Goal: Task Accomplishment & Management: Manage account settings

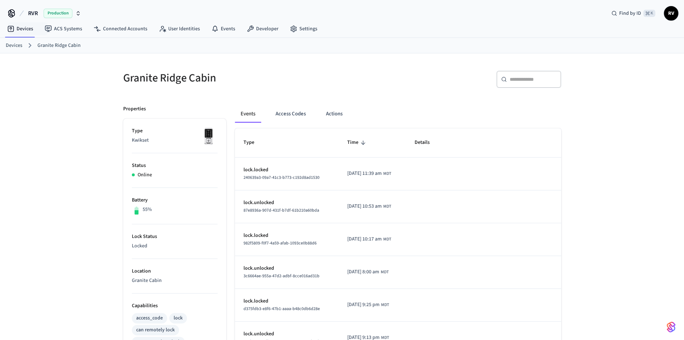
click at [14, 45] on link "Devices" at bounding box center [14, 46] width 17 height 8
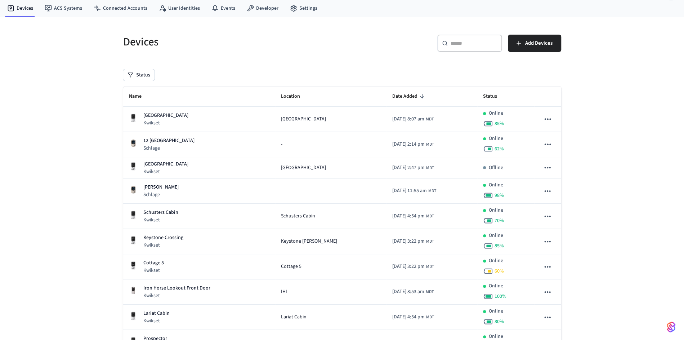
scroll to position [19, 0]
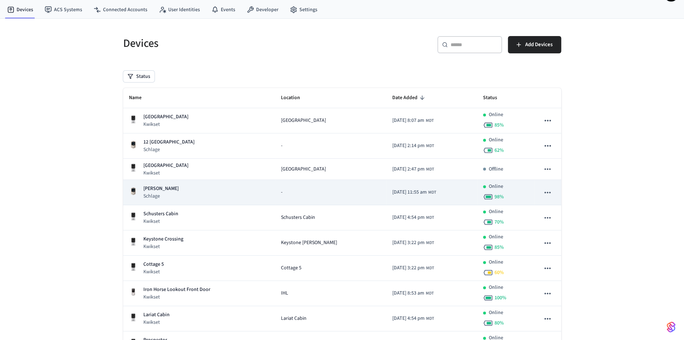
click at [201, 199] on td "Evans Dacha Schlage" at bounding box center [199, 192] width 152 height 25
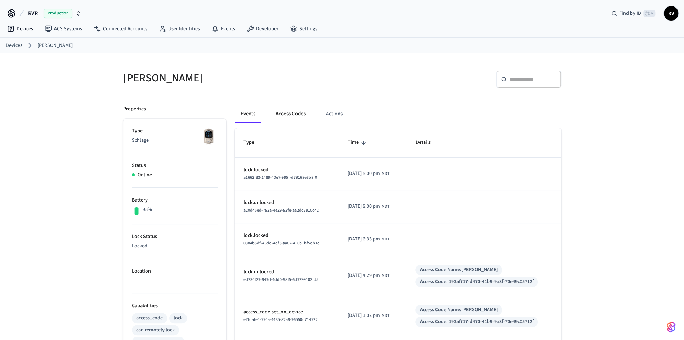
click at [280, 118] on button "Access Codes" at bounding box center [291, 113] width 42 height 17
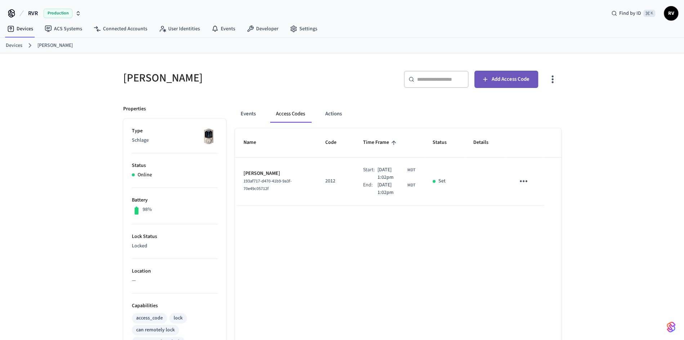
click at [527, 73] on button "Add Access Code" at bounding box center [507, 79] width 64 height 17
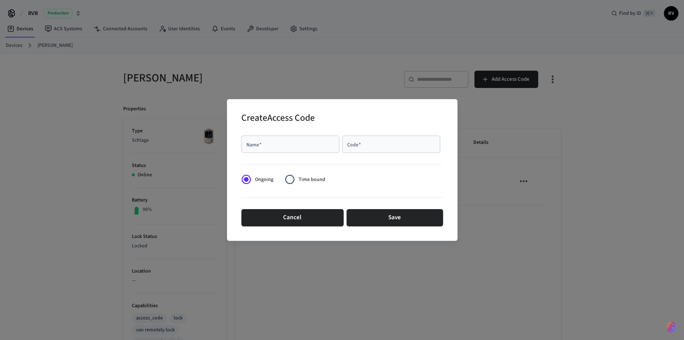
click at [264, 142] on input "Name   *" at bounding box center [290, 144] width 89 height 7
paste input "**********"
paste input "text"
type input "**********"
click at [369, 144] on input "Code   *" at bounding box center [391, 144] width 89 height 7
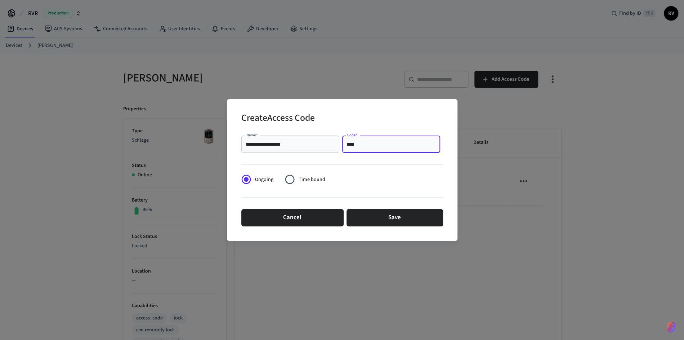
type input "****"
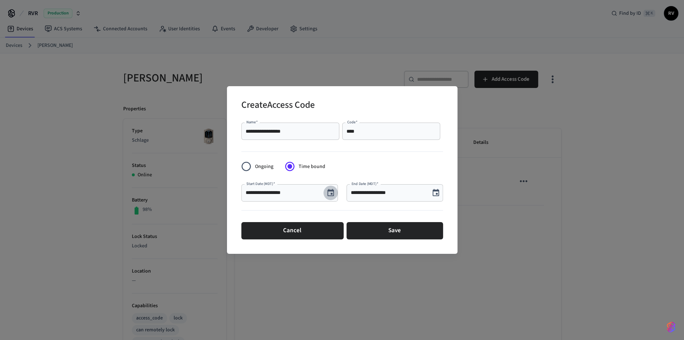
click at [329, 191] on icon "Choose date, selected date is Oct 6, 2025" at bounding box center [330, 192] width 9 height 9
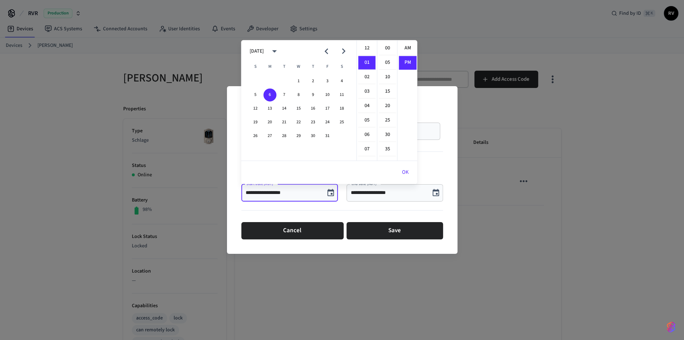
scroll to position [13, 0]
click at [333, 95] on button "10" at bounding box center [327, 94] width 13 height 13
type input "**********"
click at [413, 173] on button "OK" at bounding box center [405, 172] width 24 height 17
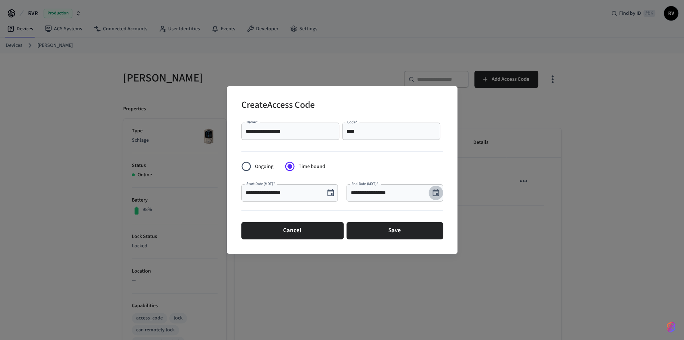
click at [433, 189] on icon "Choose date, selected date is Oct 6, 2025" at bounding box center [436, 192] width 9 height 9
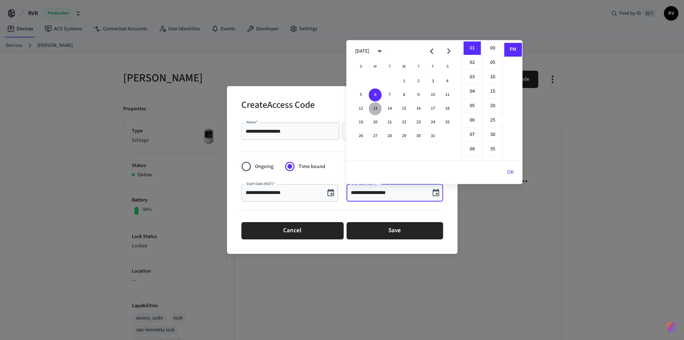
click at [376, 110] on button "13" at bounding box center [375, 108] width 13 height 13
type input "**********"
click at [513, 171] on button "OK" at bounding box center [510, 172] width 24 height 17
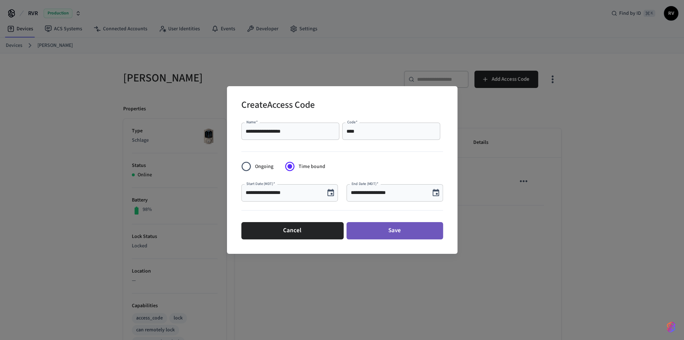
click at [396, 230] on button "Save" at bounding box center [395, 230] width 97 height 17
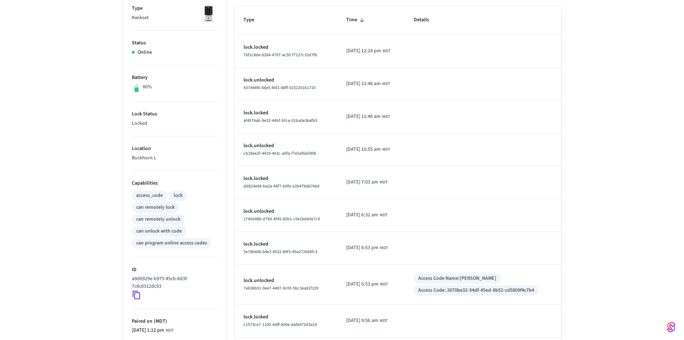
scroll to position [186, 0]
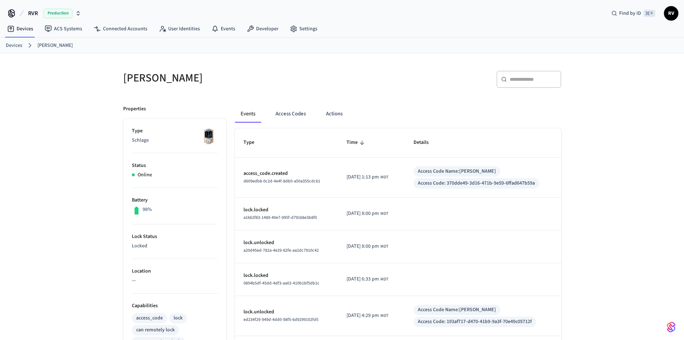
click at [24, 46] on ol "Devices Evans Dacha" at bounding box center [345, 45] width 678 height 9
click at [23, 46] on ol "Devices Evans Dacha" at bounding box center [345, 45] width 678 height 9
click at [21, 45] on link "Devices" at bounding box center [14, 46] width 17 height 8
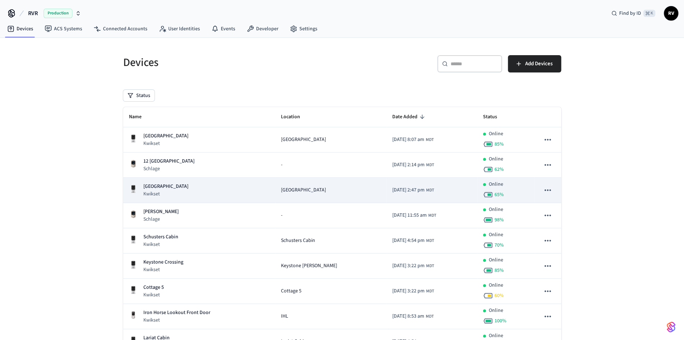
click at [160, 182] on td "[GEOGRAPHIC_DATA] Kwikset" at bounding box center [199, 190] width 152 height 25
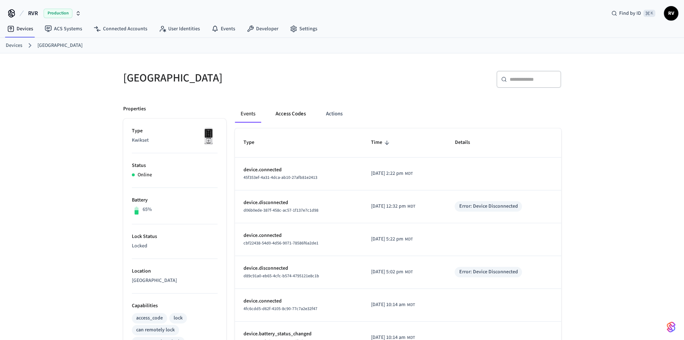
click at [289, 112] on button "Access Codes" at bounding box center [291, 113] width 42 height 17
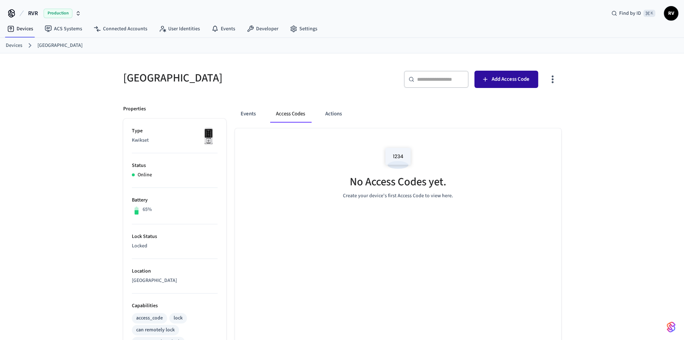
click at [504, 85] on button "Add Access Code" at bounding box center [507, 79] width 64 height 17
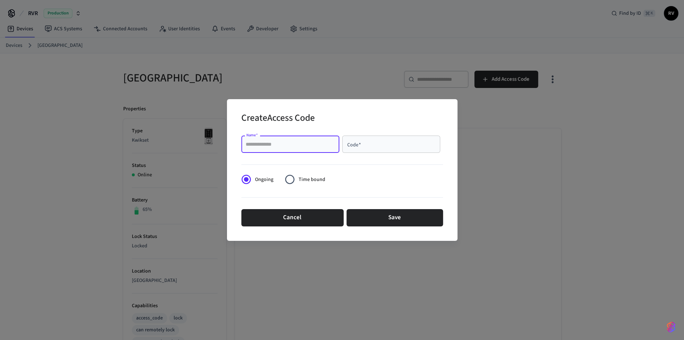
click at [319, 143] on input "Name   *" at bounding box center [290, 144] width 89 height 7
paste input "**********"
type input "**********"
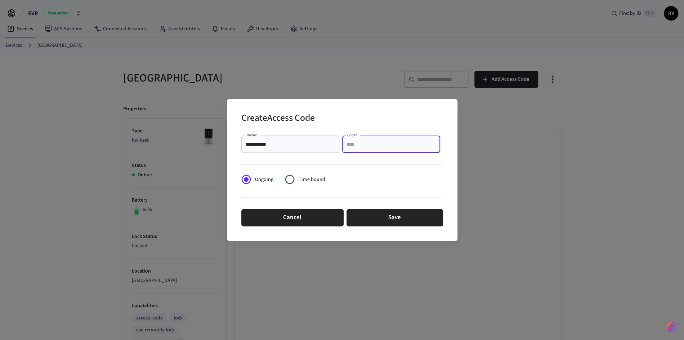
click at [382, 148] on input "Code   *" at bounding box center [391, 144] width 89 height 7
type input "****"
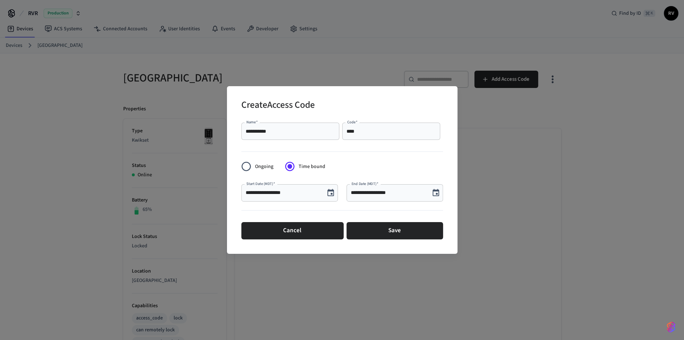
click at [332, 198] on button "Choose date, selected date is Oct 6, 2025" at bounding box center [331, 193] width 14 height 14
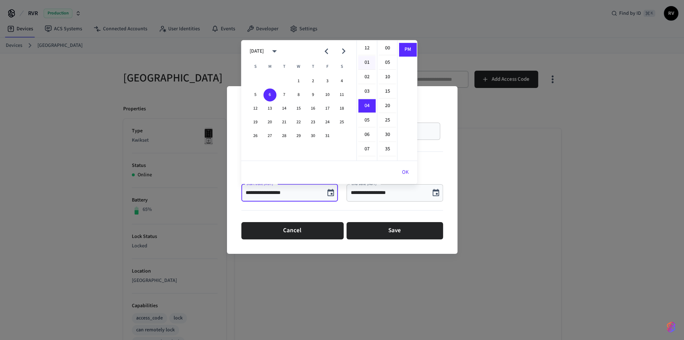
click at [365, 66] on li "01" at bounding box center [366, 63] width 17 height 14
drag, startPoint x: 386, startPoint y: 43, endPoint x: 386, endPoint y: 72, distance: 29.2
click at [386, 44] on li "00" at bounding box center [387, 48] width 17 height 14
type input "**********"
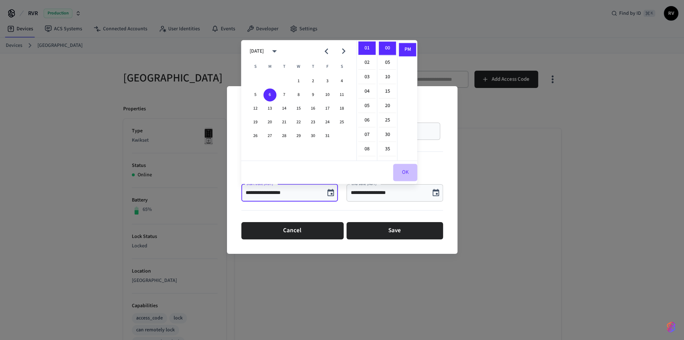
click at [406, 169] on button "OK" at bounding box center [405, 172] width 24 height 17
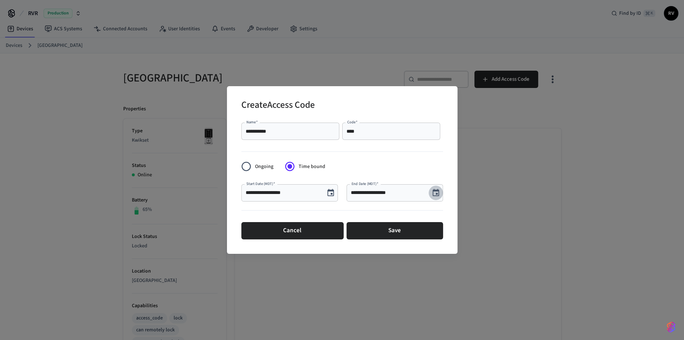
click at [433, 193] on icon "Choose date, selected date is Oct 6, 2025" at bounding box center [436, 192] width 9 height 9
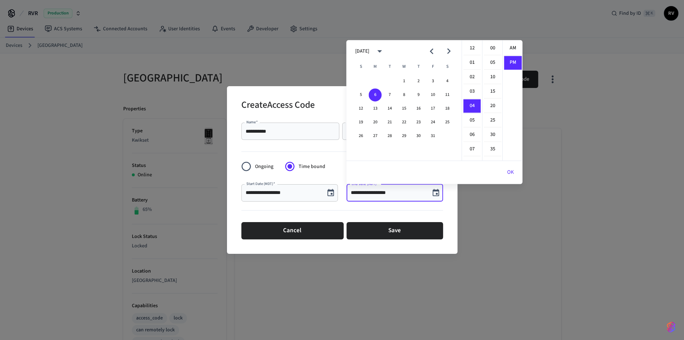
scroll to position [13, 0]
click at [441, 95] on button "11" at bounding box center [447, 94] width 13 height 13
type input "**********"
click at [506, 167] on button "OK" at bounding box center [510, 172] width 24 height 17
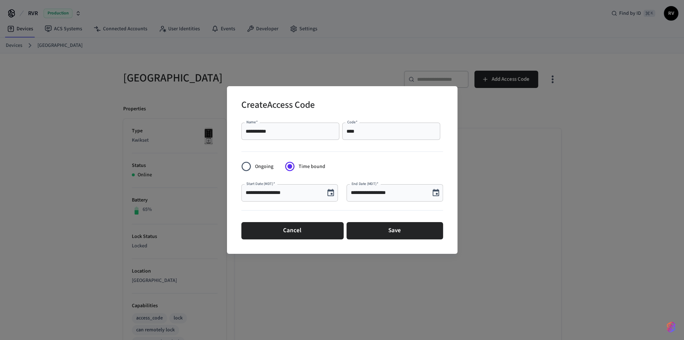
click at [401, 243] on div "**********" at bounding box center [342, 181] width 202 height 128
click at [401, 239] on button "Save" at bounding box center [395, 230] width 97 height 17
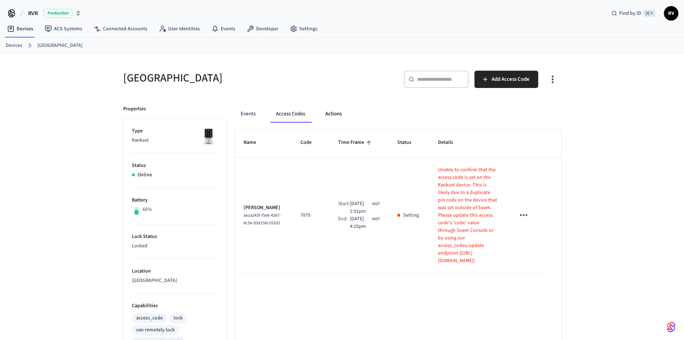
click at [338, 113] on button "Actions" at bounding box center [334, 113] width 28 height 17
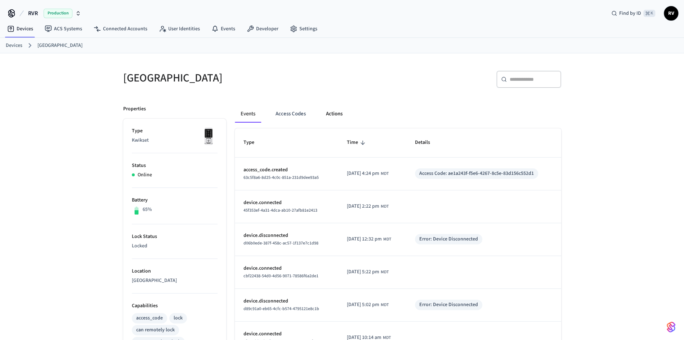
click at [344, 111] on button "Actions" at bounding box center [334, 113] width 28 height 17
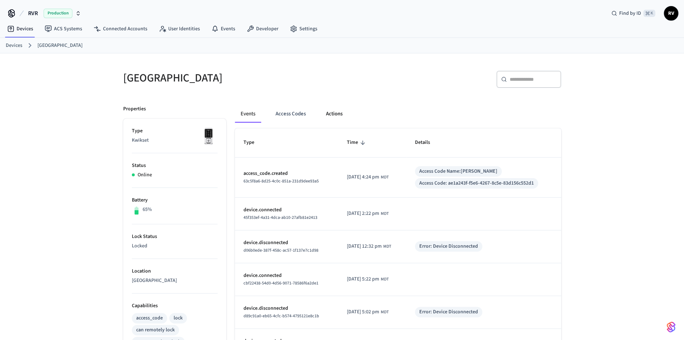
click at [338, 117] on button "Actions" at bounding box center [334, 113] width 28 height 17
click at [335, 118] on button "Actions" at bounding box center [334, 113] width 28 height 17
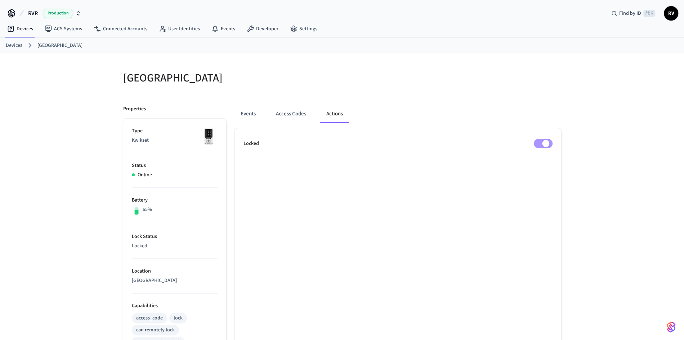
click at [10, 46] on link "Devices" at bounding box center [14, 46] width 17 height 8
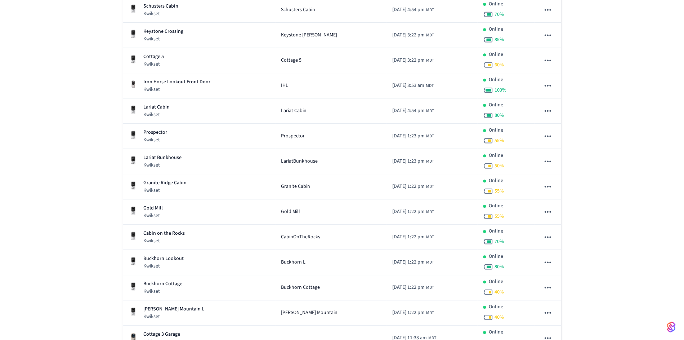
scroll to position [334, 0]
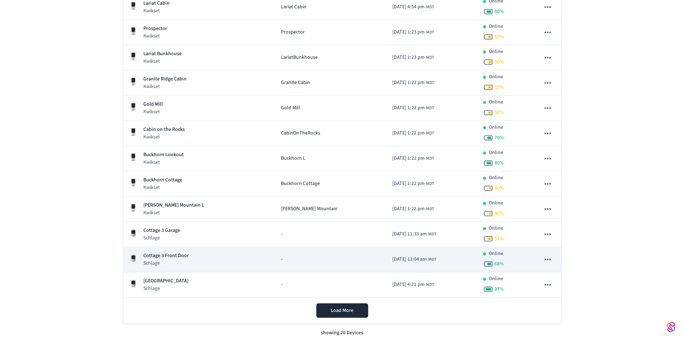
click at [168, 255] on p "Cottage 3 Front Door" at bounding box center [165, 256] width 45 height 8
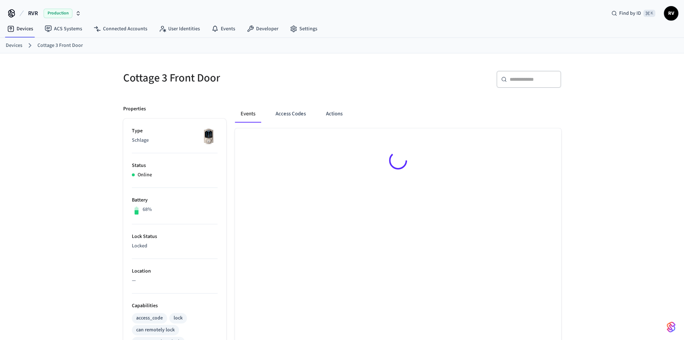
click at [0, 0] on div "RVR Production Find by ID ⌘ K RV Devices ACS Systems Connected Accounts User Id…" at bounding box center [342, 267] width 684 height 534
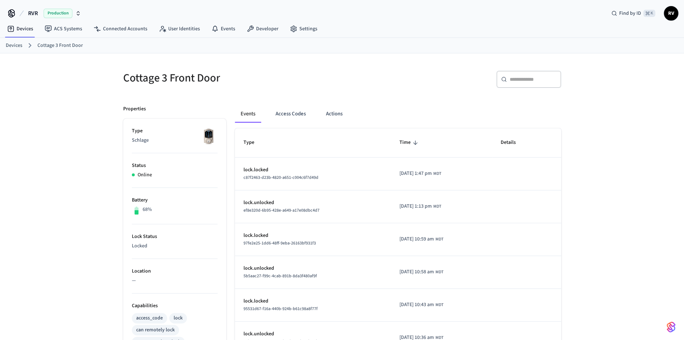
click at [279, 100] on div "Events Access Codes Actions Type Time Details lock.locked c87f2463-d23b-4820-a6…" at bounding box center [393, 316] width 335 height 438
click at [285, 104] on div "Events Access Codes Actions Type Time Details lock.locked c87f2463-d23b-4820-a6…" at bounding box center [393, 316] width 335 height 438
click at [297, 122] on div "Events Access Codes Actions" at bounding box center [398, 116] width 326 height 23
click at [290, 115] on button "Access Codes" at bounding box center [291, 113] width 42 height 17
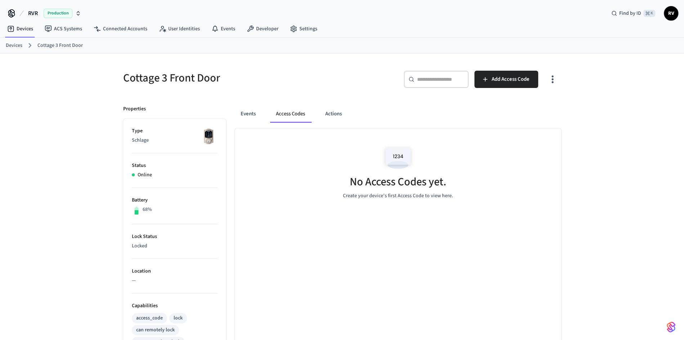
click at [487, 89] on div "​ ​ Add Access Code" at bounding box center [454, 82] width 215 height 23
click at [485, 81] on icon "button" at bounding box center [485, 79] width 4 height 4
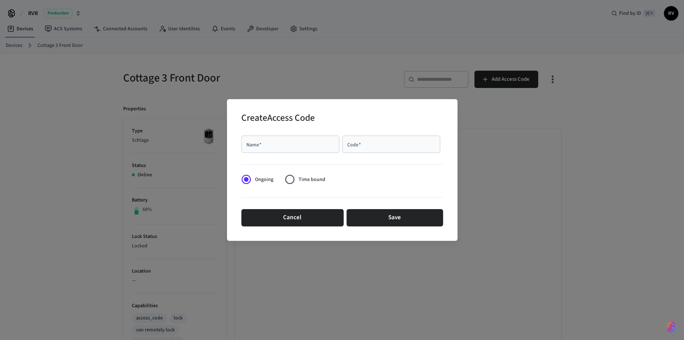
click at [298, 144] on input "Name   *" at bounding box center [290, 144] width 89 height 7
paste input "*********"
type input "*********"
click at [388, 141] on input "Code   *" at bounding box center [391, 144] width 89 height 7
type input "****"
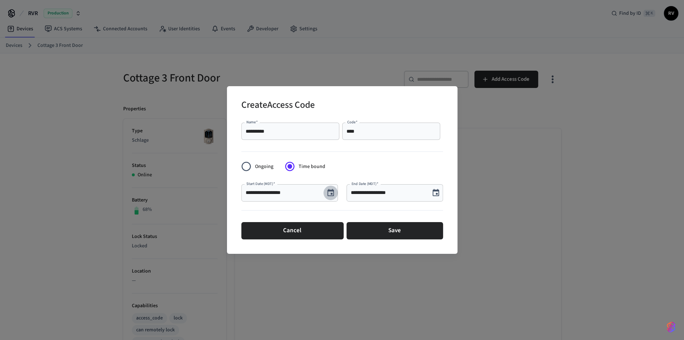
click at [330, 192] on icon "Choose date, selected date is Oct 6, 2025" at bounding box center [330, 192] width 9 height 9
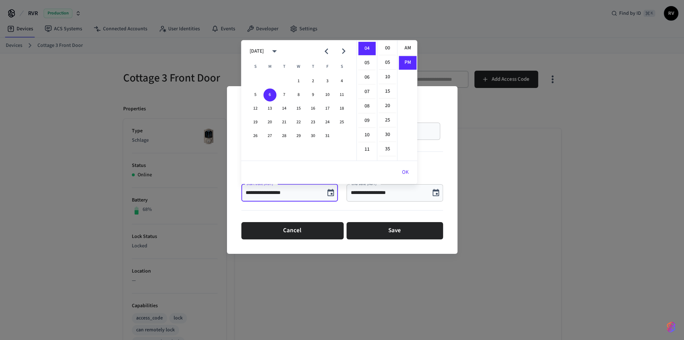
scroll to position [13, 0]
click at [267, 95] on button "6" at bounding box center [269, 94] width 13 height 13
click at [368, 72] on li "02" at bounding box center [366, 77] width 17 height 14
type input "**********"
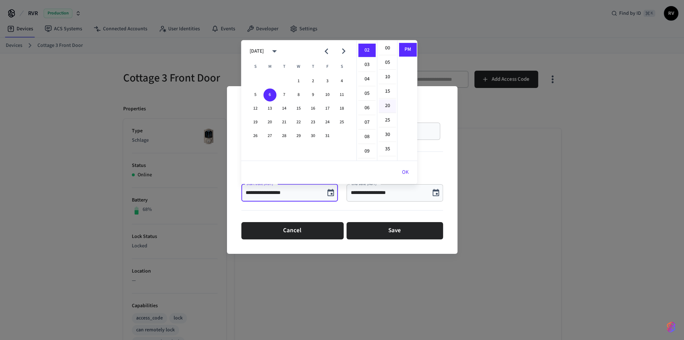
scroll to position [28, 0]
click at [406, 172] on button "OK" at bounding box center [405, 172] width 24 height 17
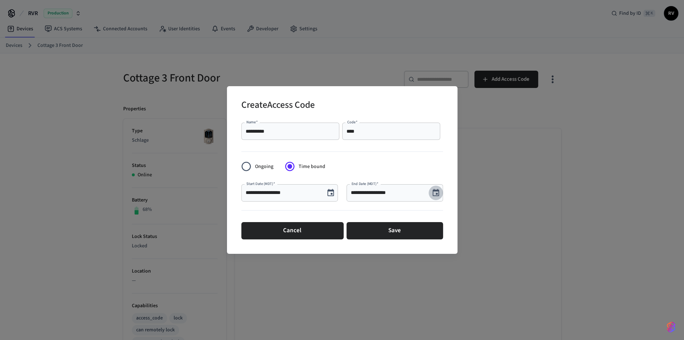
click at [433, 193] on icon "Choose date, selected date is Oct 6, 2025" at bounding box center [436, 192] width 6 height 7
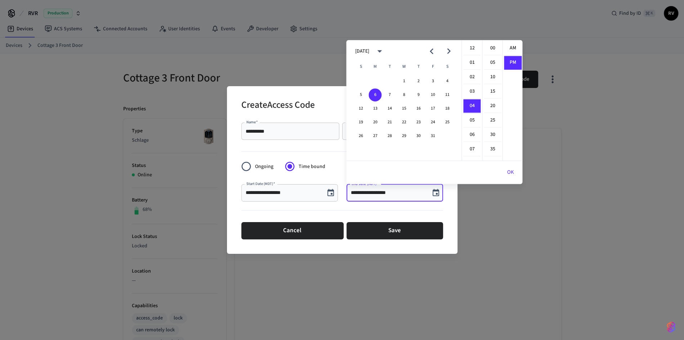
scroll to position [13, 0]
click at [357, 109] on button "12" at bounding box center [360, 108] width 13 height 13
type input "**********"
click at [511, 173] on button "OK" at bounding box center [510, 172] width 24 height 17
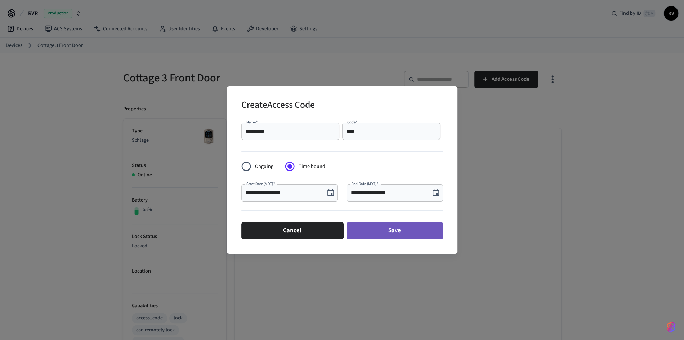
click at [420, 234] on button "Save" at bounding box center [395, 230] width 97 height 17
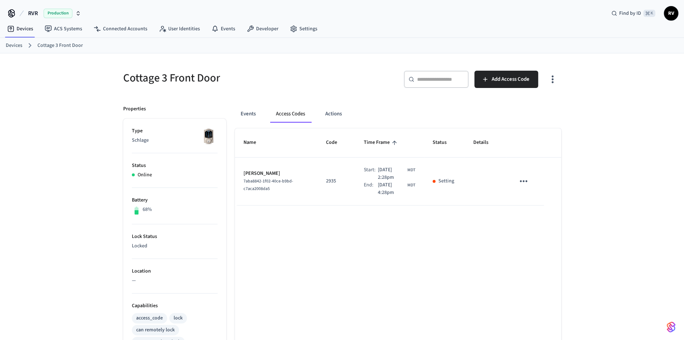
click at [19, 45] on link "Devices" at bounding box center [14, 46] width 17 height 8
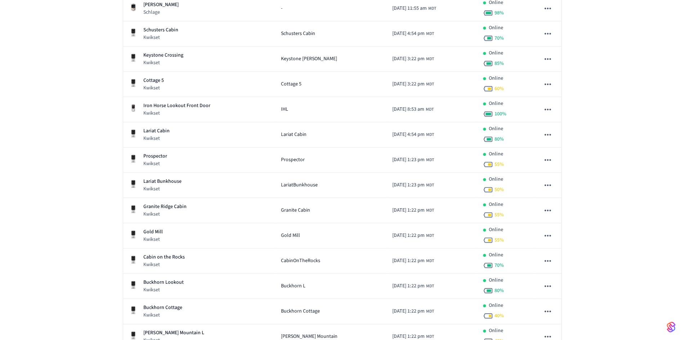
scroll to position [334, 0]
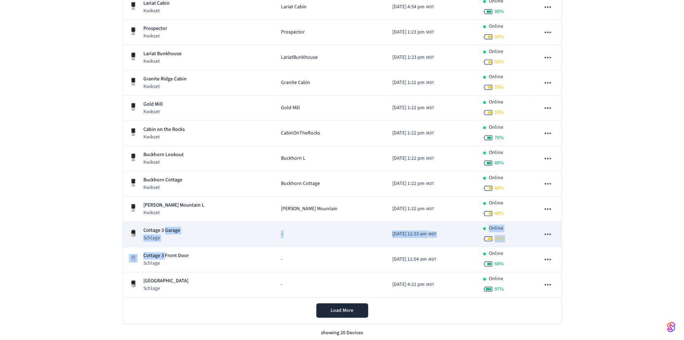
drag, startPoint x: 164, startPoint y: 252, endPoint x: 164, endPoint y: 230, distance: 21.6
click at [164, 230] on tbody "Granite Springs Kwikset Granite Springs 2025/05/28 at 8:07 am MDT Online 85 % 1…" at bounding box center [342, 45] width 438 height 504
click at [164, 230] on p "Cottage 3 Garage" at bounding box center [161, 231] width 37 height 8
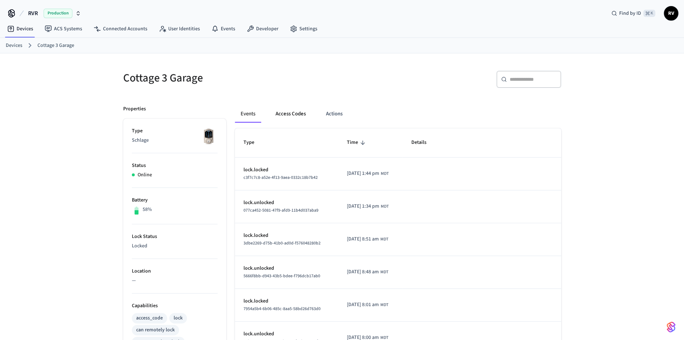
click at [297, 114] on button "Access Codes" at bounding box center [291, 113] width 42 height 17
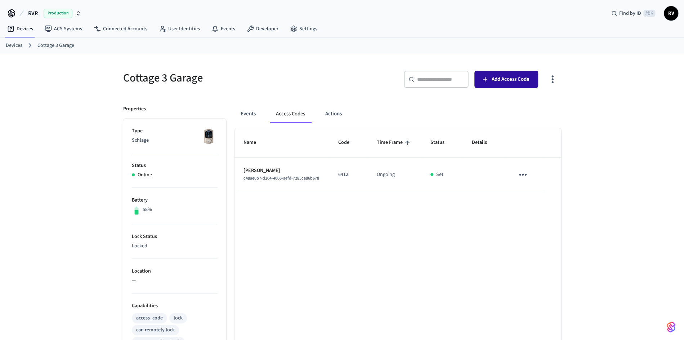
click at [509, 82] on span "Add Access Code" at bounding box center [511, 79] width 38 height 9
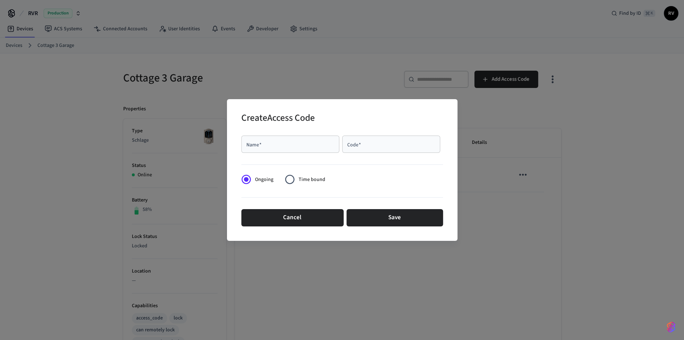
click at [305, 148] on div "Name   *" at bounding box center [290, 143] width 98 height 17
paste input "*********"
type input "*********"
click at [409, 153] on div "Code   * Code   *" at bounding box center [392, 145] width 101 height 20
click at [403, 143] on input "Code   *" at bounding box center [391, 144] width 89 height 7
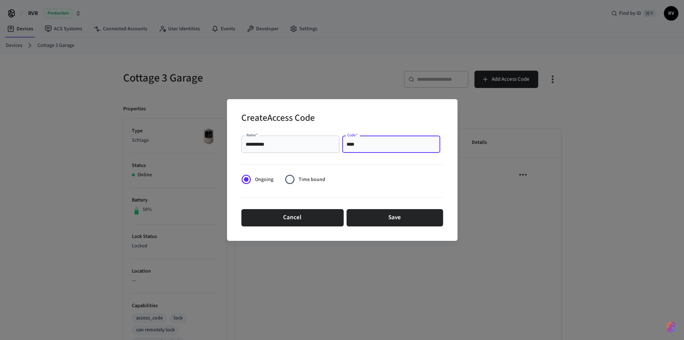
type input "****"
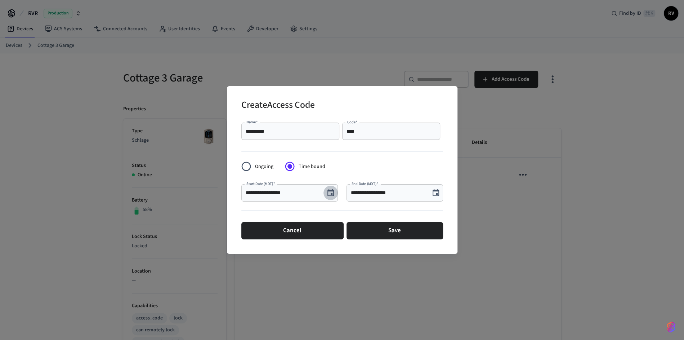
click at [336, 194] on button "Choose date, selected date is Oct 6, 2025" at bounding box center [331, 193] width 14 height 14
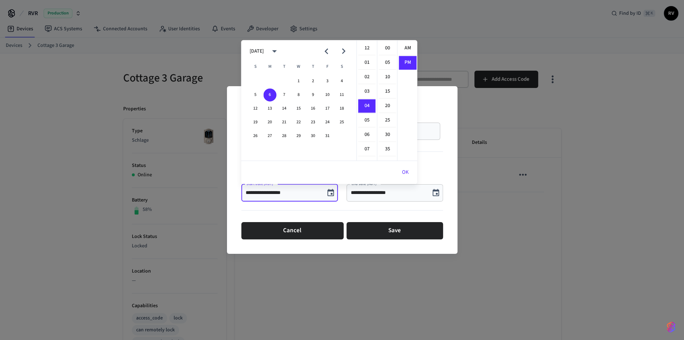
scroll to position [13, 0]
click at [364, 66] on li "01" at bounding box center [366, 61] width 17 height 14
type input "**********"
click at [412, 167] on button "OK" at bounding box center [405, 172] width 24 height 17
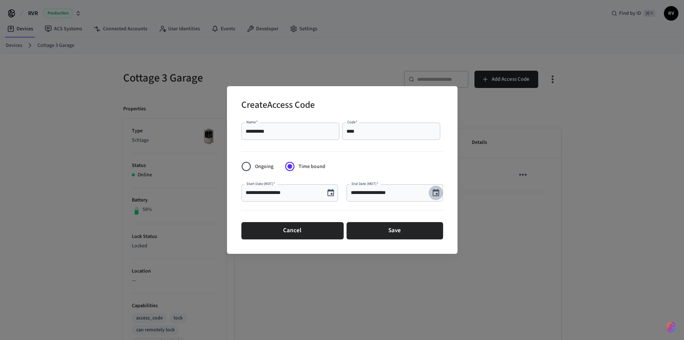
click at [436, 192] on icon "Choose date, selected date is Oct 6, 2025" at bounding box center [436, 192] width 9 height 9
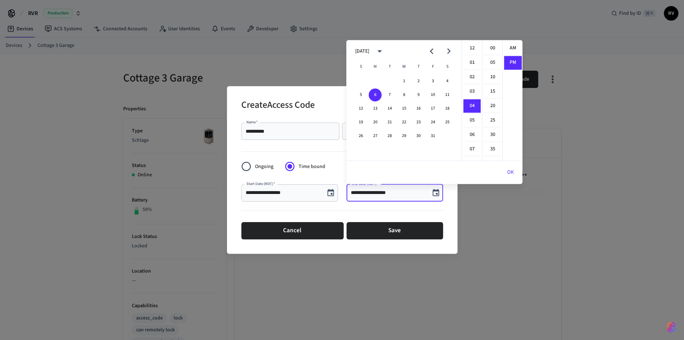
scroll to position [13, 0]
click at [363, 108] on button "12" at bounding box center [360, 108] width 13 height 13
type input "**********"
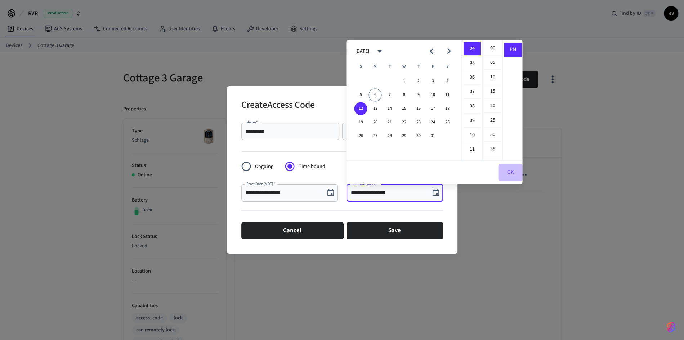
click at [506, 174] on button "OK" at bounding box center [510, 172] width 24 height 17
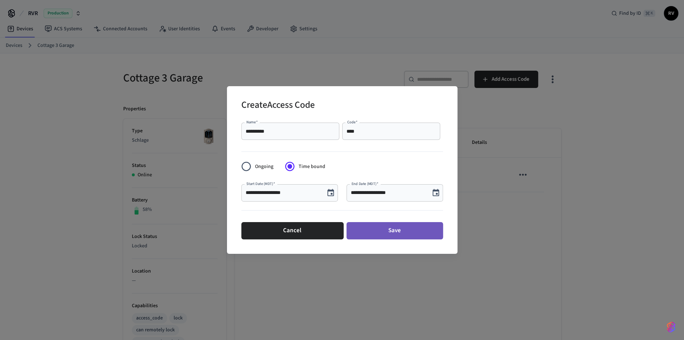
click at [430, 224] on button "Save" at bounding box center [395, 230] width 97 height 17
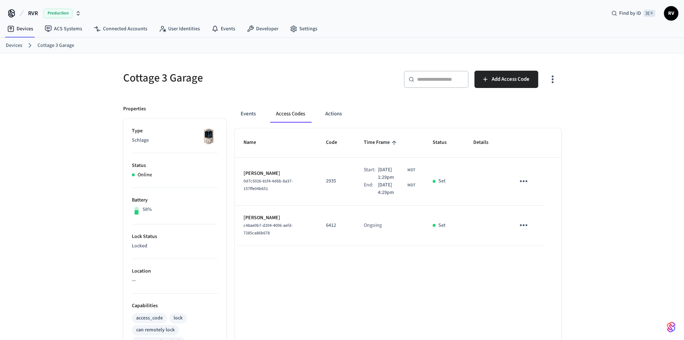
click at [10, 46] on link "Devices" at bounding box center [14, 46] width 17 height 8
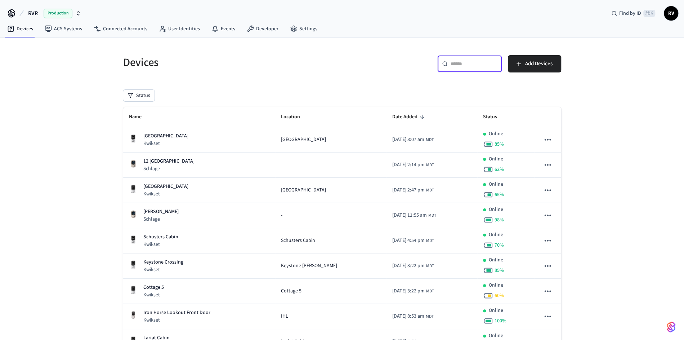
click at [454, 62] on input "text" at bounding box center [474, 63] width 47 height 7
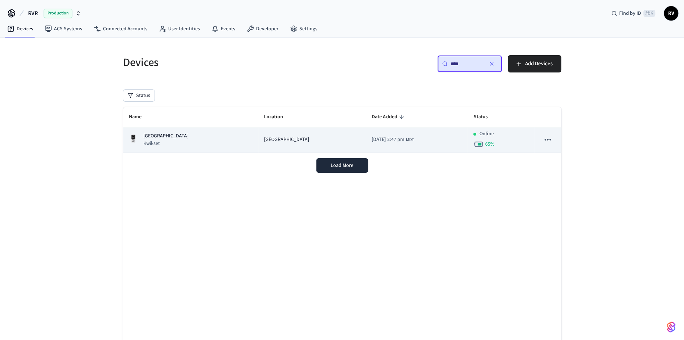
type input "****"
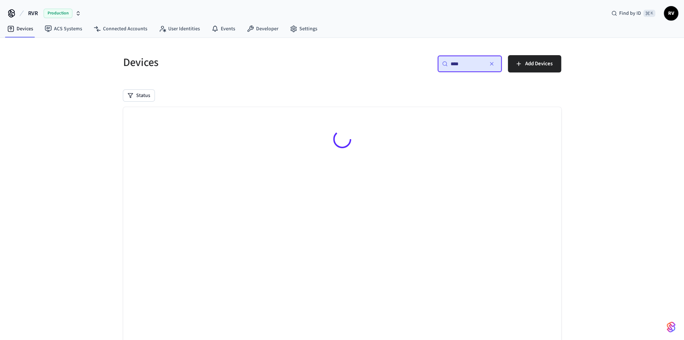
click at [208, 144] on div at bounding box center [342, 140] width 438 height 67
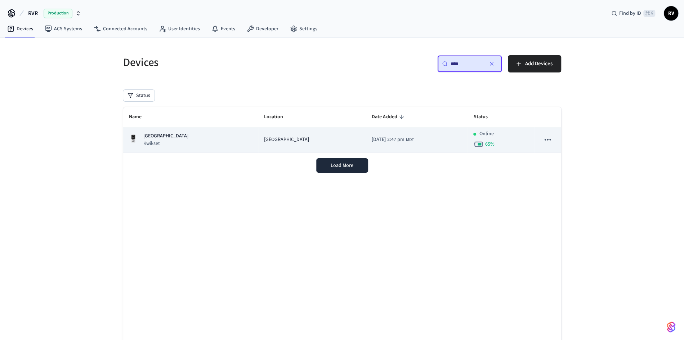
click at [213, 129] on td "Battle Creek Station Kwikset" at bounding box center [190, 139] width 135 height 25
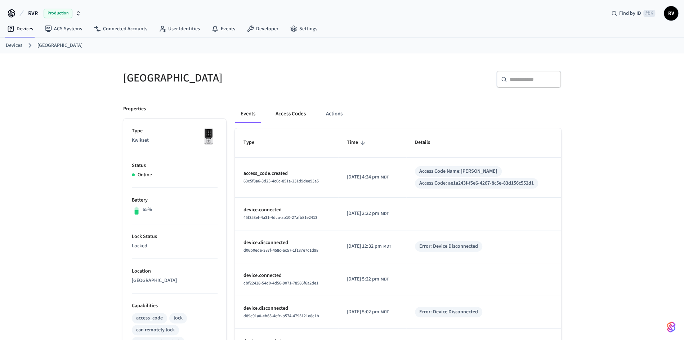
click at [302, 116] on button "Access Codes" at bounding box center [291, 113] width 42 height 17
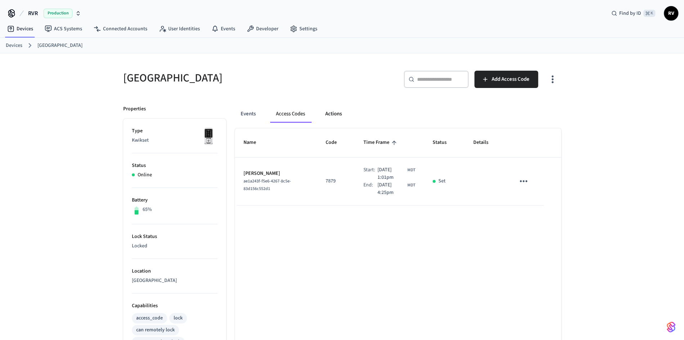
click at [328, 113] on button "Actions" at bounding box center [334, 113] width 28 height 17
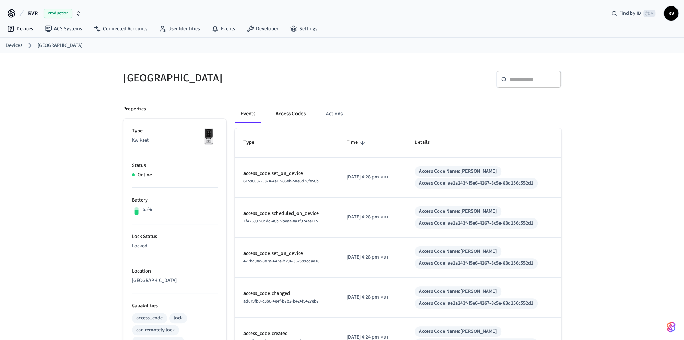
click at [299, 110] on button "Access Codes" at bounding box center [291, 113] width 42 height 17
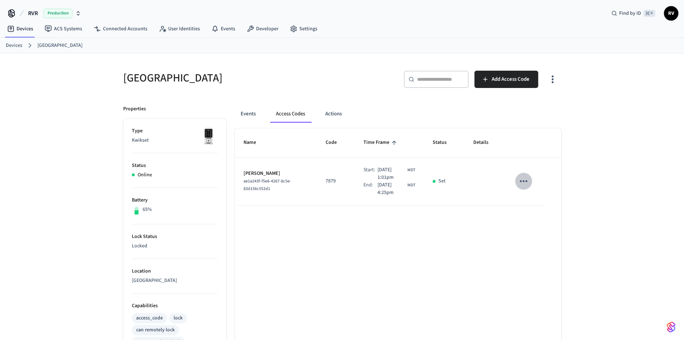
click at [521, 181] on icon "sticky table" at bounding box center [524, 181] width 8 height 2
click at [538, 193] on li "Edit" at bounding box center [543, 196] width 34 height 19
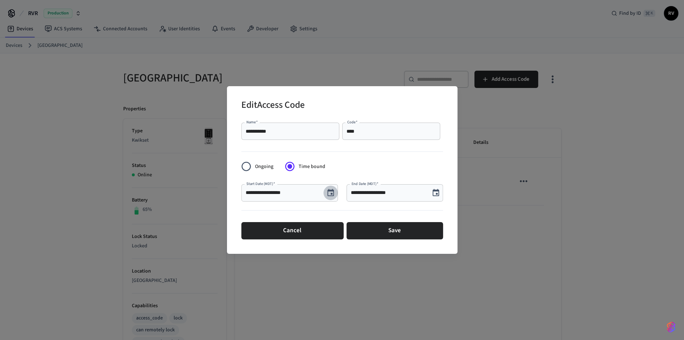
click at [331, 190] on icon "Choose date, selected date is Oct 6, 2025" at bounding box center [331, 192] width 6 height 7
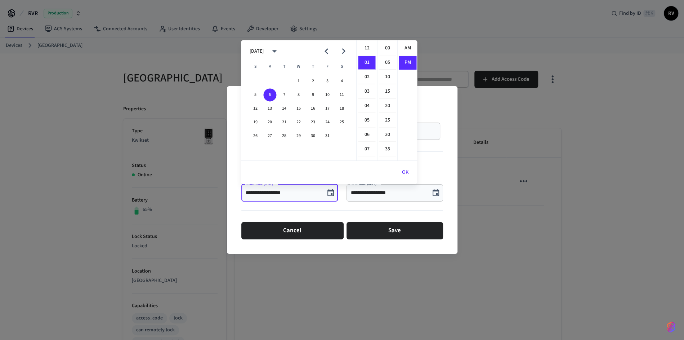
scroll to position [13, 0]
click at [258, 94] on button "5" at bounding box center [255, 94] width 13 height 13
type input "**********"
click at [415, 176] on button "OK" at bounding box center [405, 172] width 24 height 17
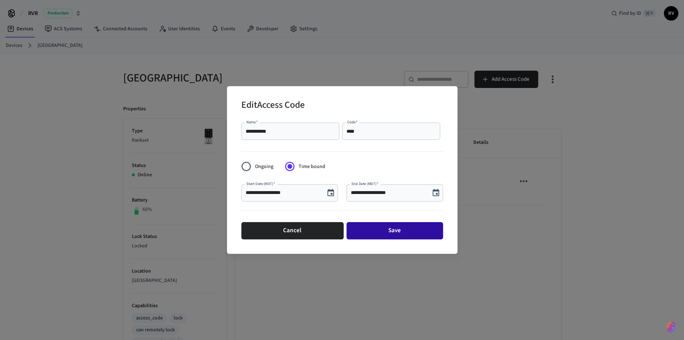
click at [414, 232] on button "Save" at bounding box center [395, 230] width 97 height 17
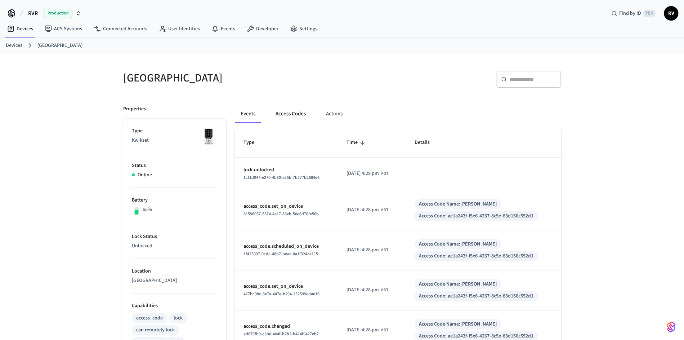
click at [281, 112] on button "Access Codes" at bounding box center [291, 113] width 42 height 17
